Goal: Task Accomplishment & Management: Use online tool/utility

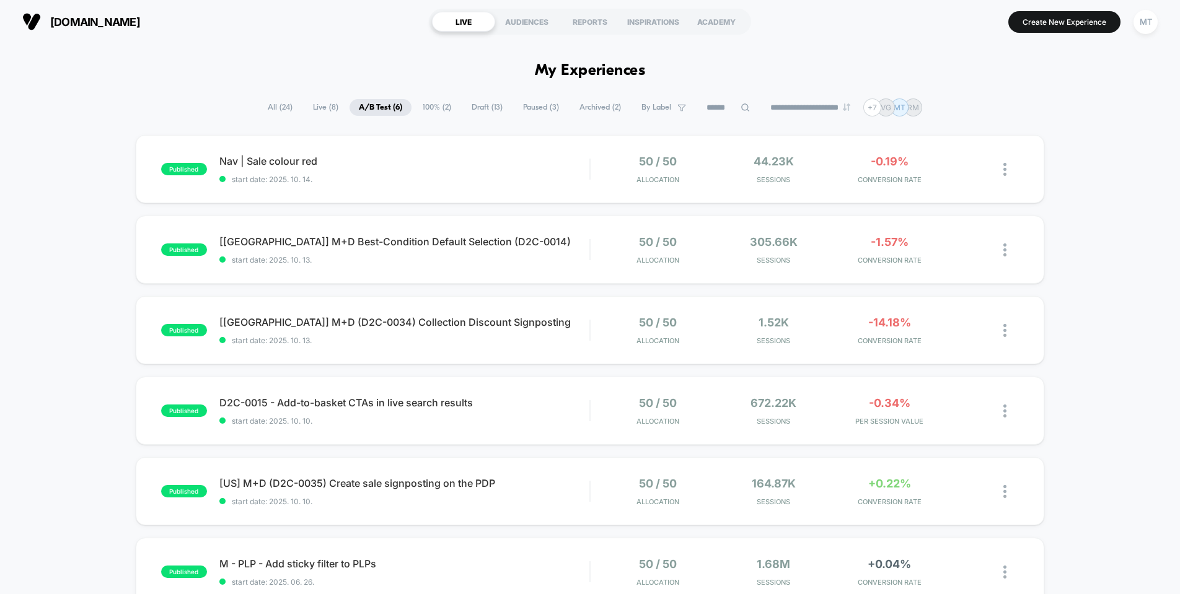
click at [487, 112] on span "Draft ( 13 )" at bounding box center [487, 107] width 50 height 17
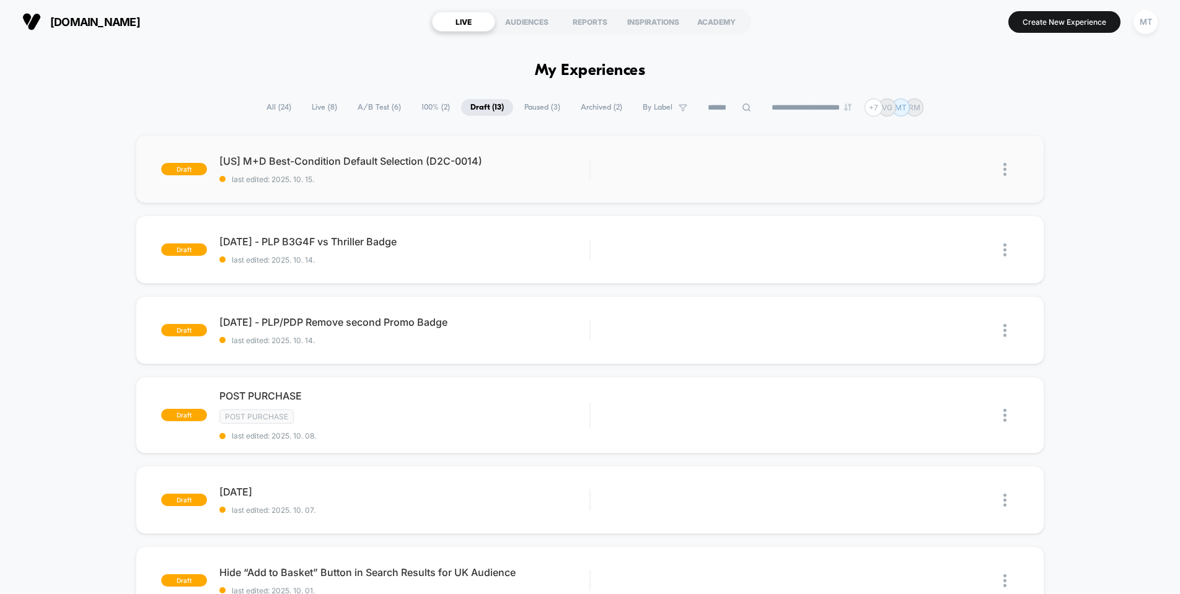
click at [1005, 172] on img at bounding box center [1004, 169] width 3 height 13
click at [952, 201] on div "Preview Link" at bounding box center [942, 199] width 112 height 28
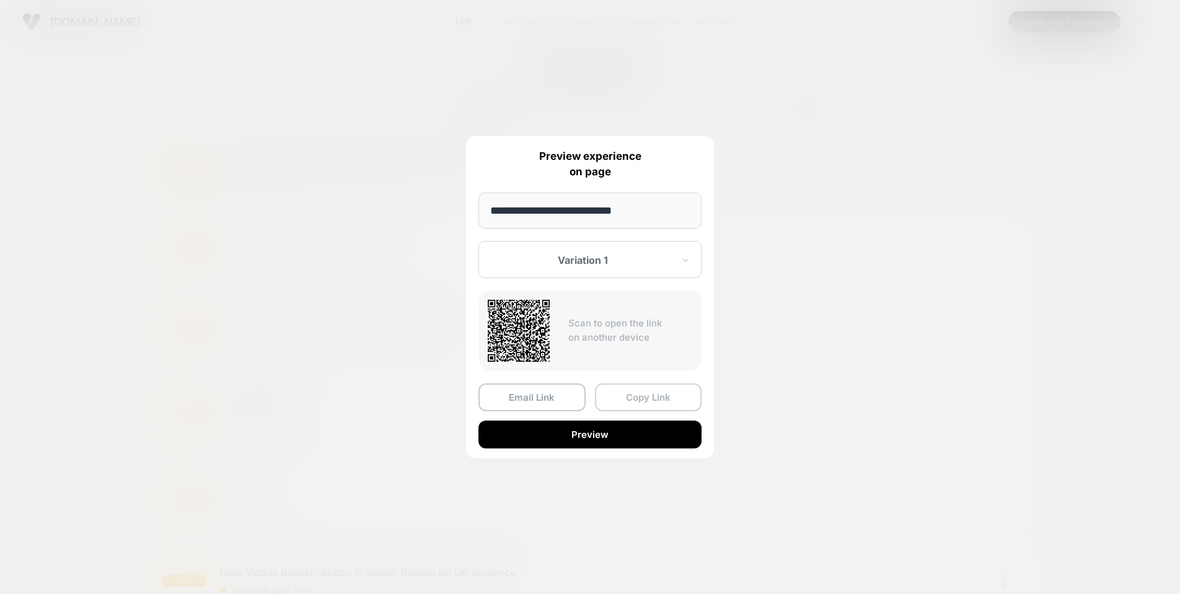
click at [639, 398] on button "Copy Link" at bounding box center [648, 398] width 107 height 28
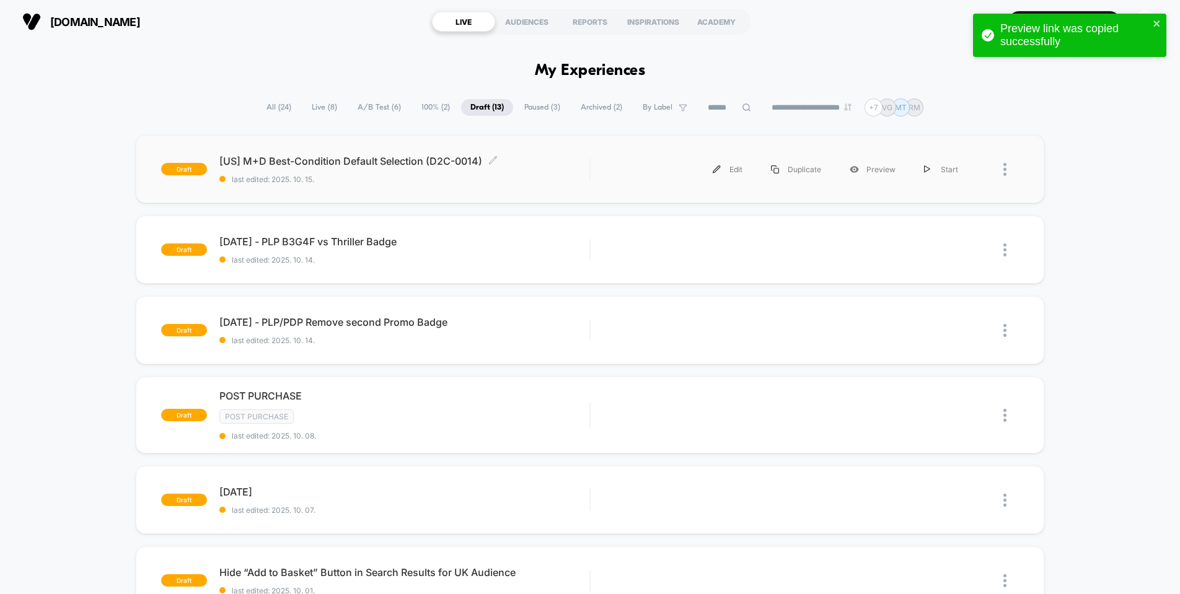
click at [568, 177] on span "last edited: 2025. 10. 15." at bounding box center [404, 179] width 370 height 9
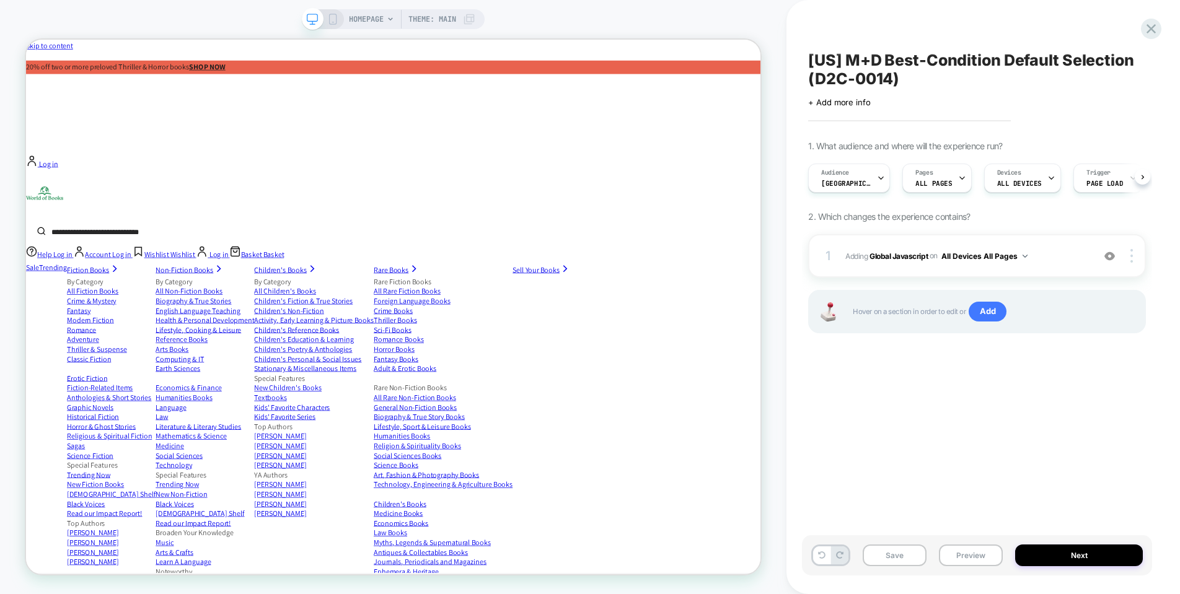
scroll to position [0, 1]
